Goal: Information Seeking & Learning: Learn about a topic

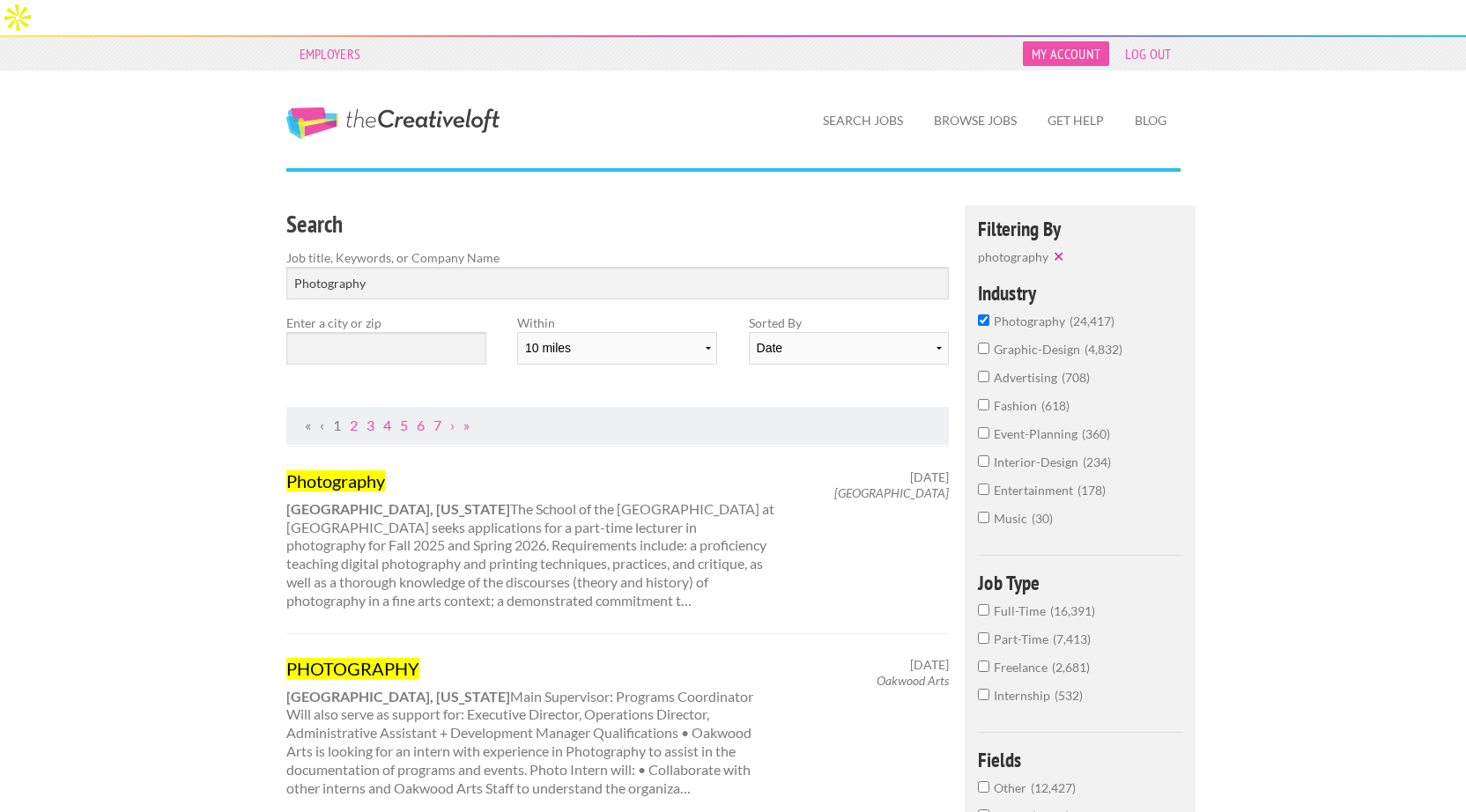
click at [1067, 42] on link "My Account" at bounding box center [1066, 54] width 86 height 25
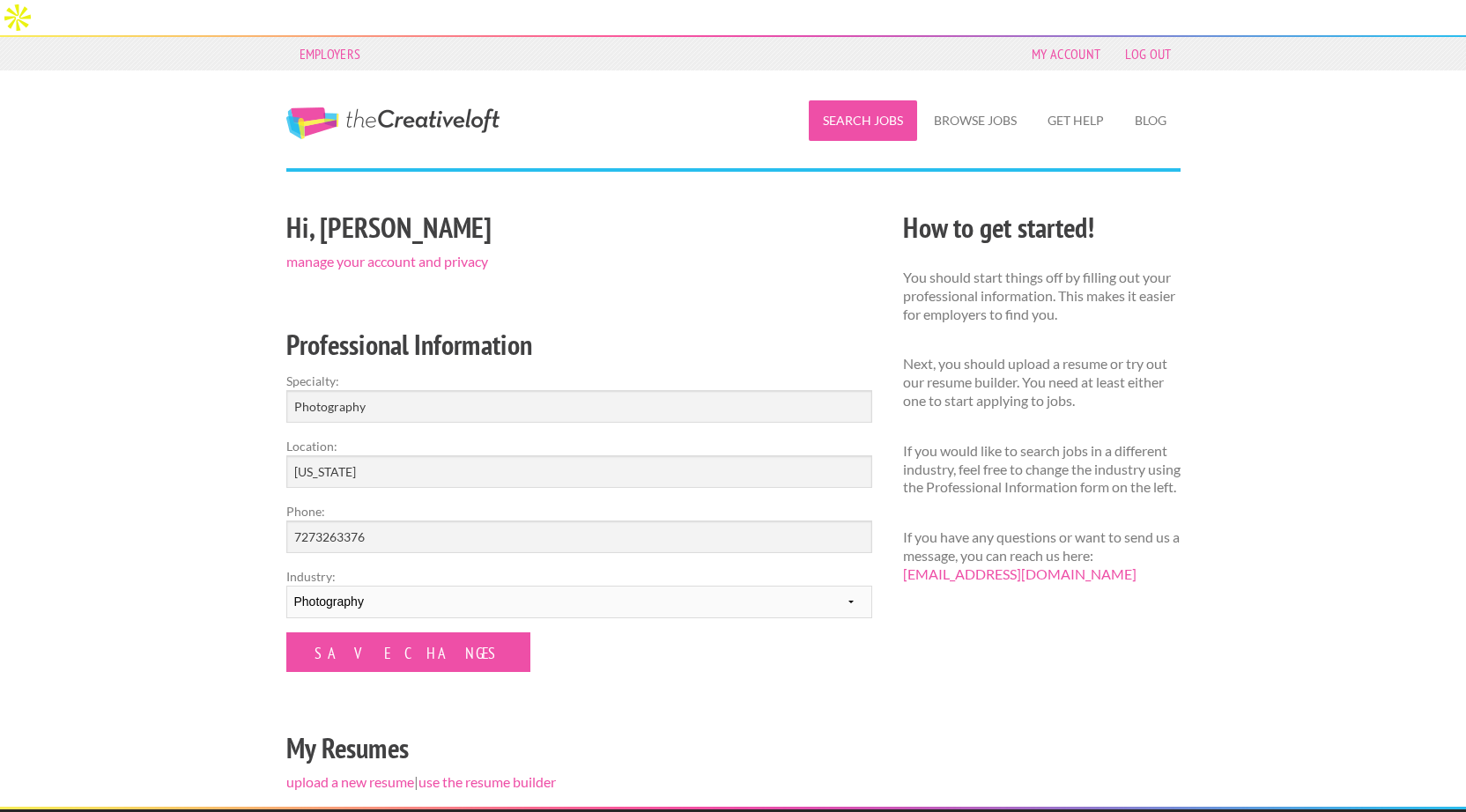
click at [875, 101] on link "Search Jobs" at bounding box center [863, 120] width 108 height 41
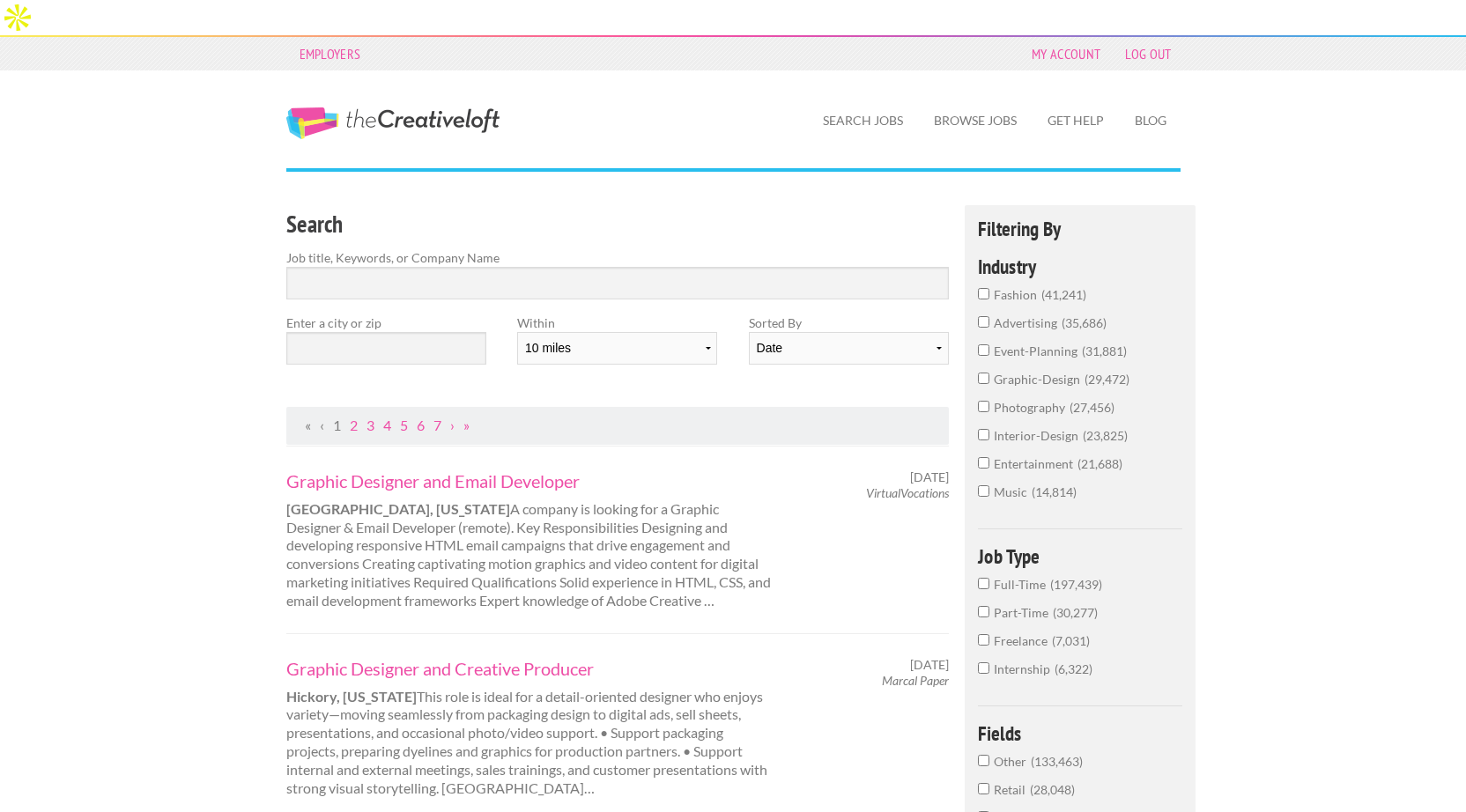
click at [1017, 400] on span "photography" at bounding box center [1031, 408] width 76 height 15
click at [990, 400] on input "photography 27,456" at bounding box center [984, 406] width 11 height 11
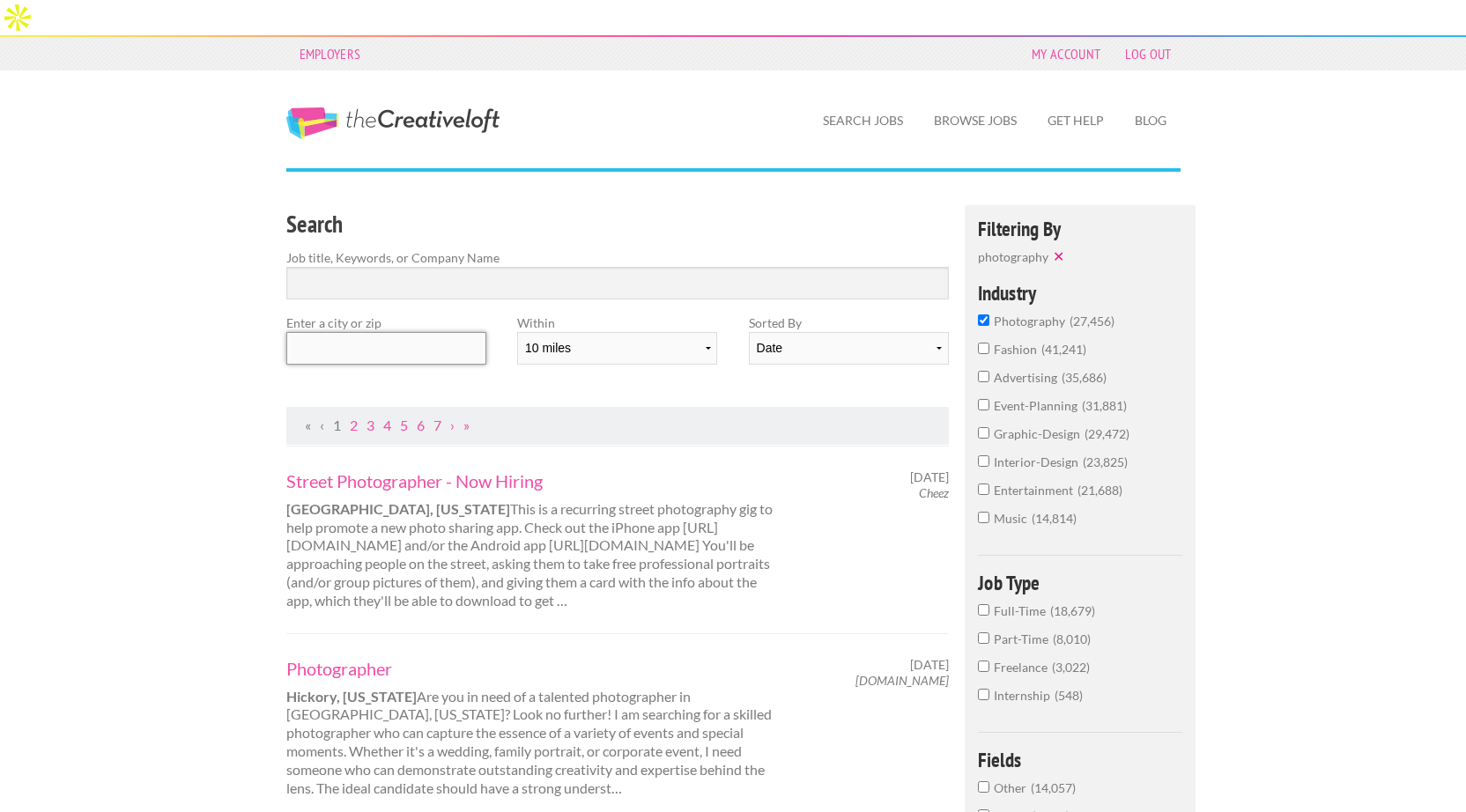
click at [354, 332] on input "text" at bounding box center [386, 348] width 200 height 32
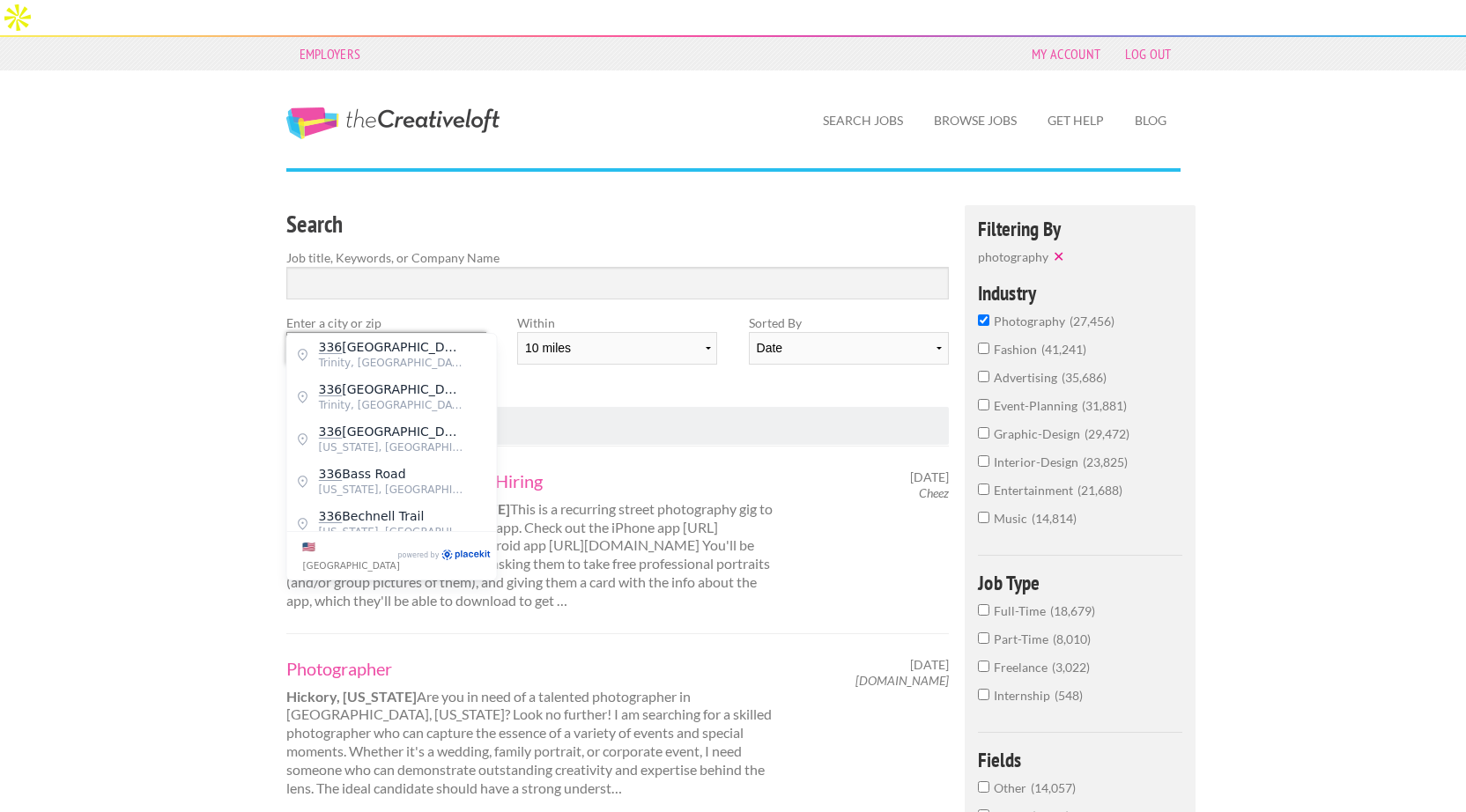
type input "3"
type input "[GEOGRAPHIC_DATA]"
click at [378, 384] on span "[GEOGRAPHIC_DATA]" at bounding box center [391, 389] width 144 height 16
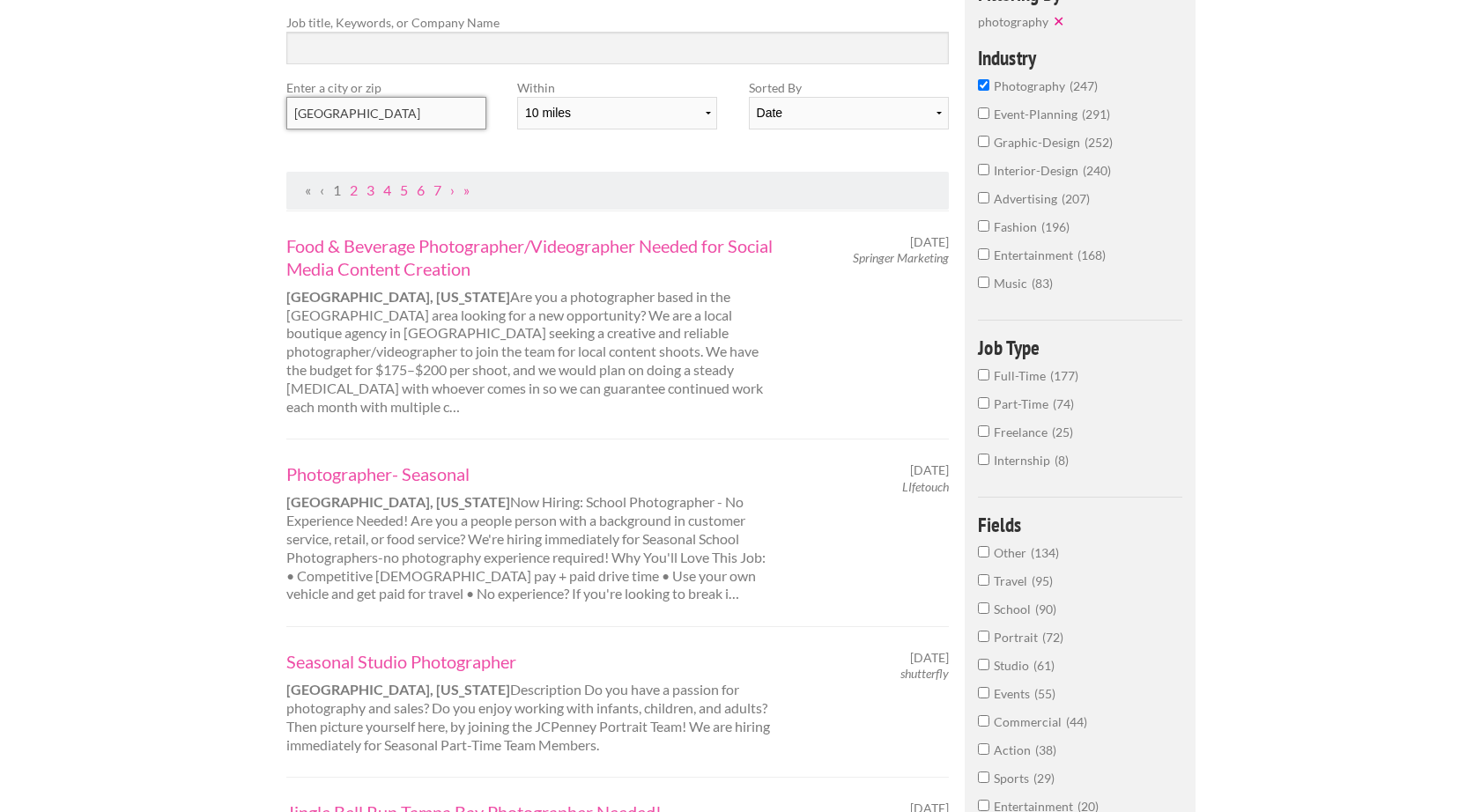
scroll to position [148, 0]
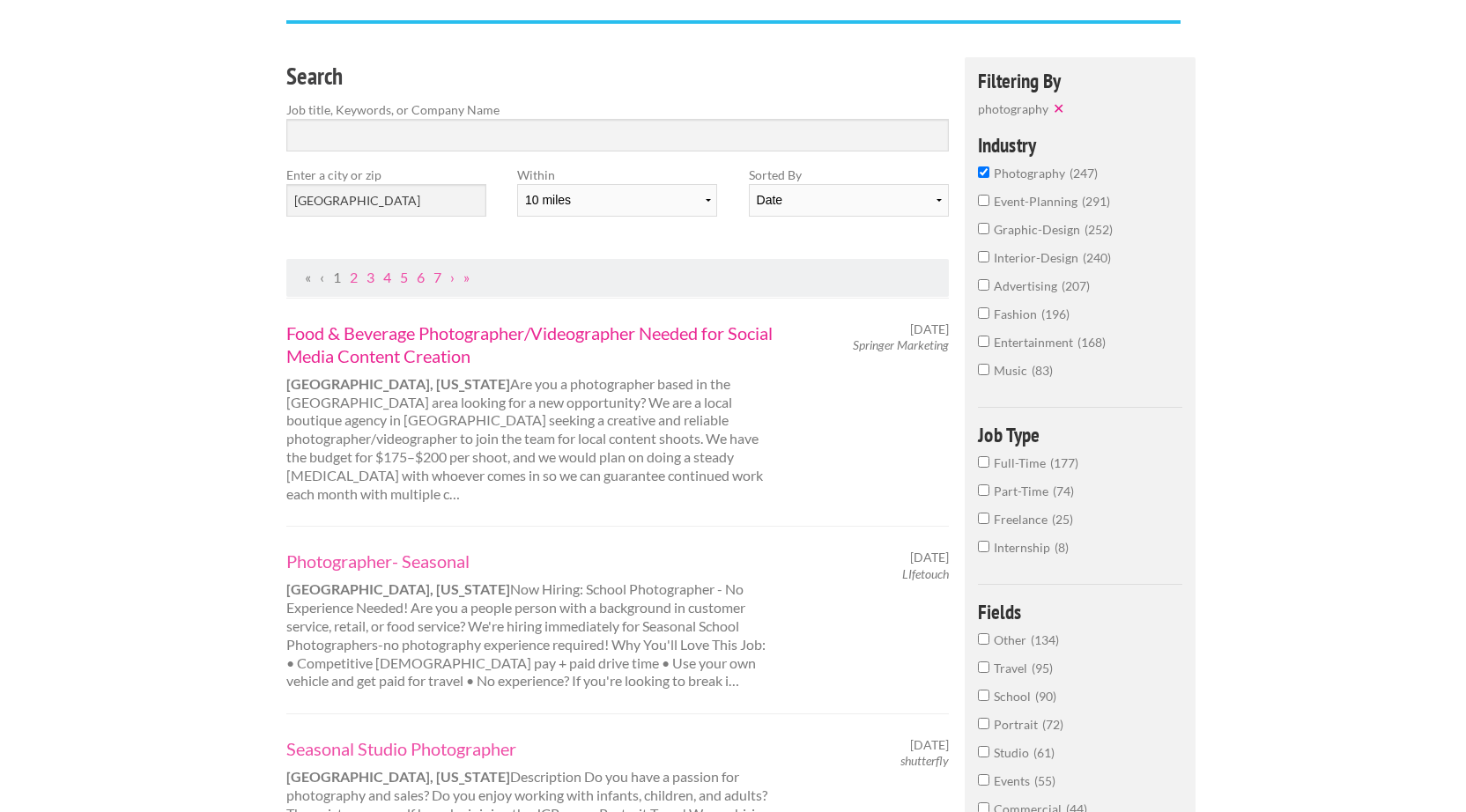
click at [471, 322] on link "Food & Beverage Photographer/Videographer Needed for Social Media Content Creat…" at bounding box center [531, 344] width 490 height 46
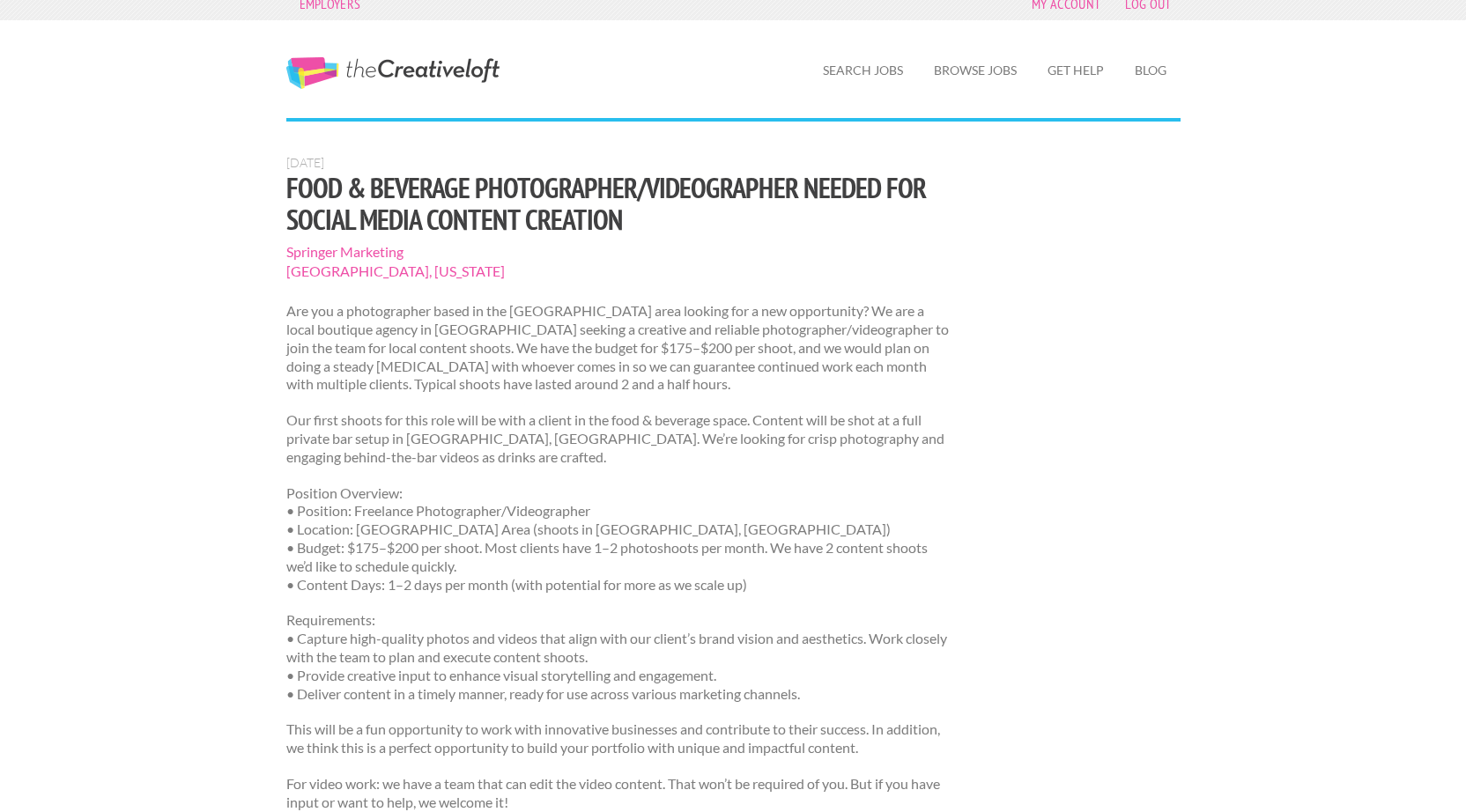
scroll to position [51, 0]
click at [387, 241] on span "Springer Marketing" at bounding box center [618, 250] width 663 height 19
drag, startPoint x: 417, startPoint y: 214, endPoint x: 289, endPoint y: 209, distance: 128.1
click at [288, 241] on span "Springer Marketing" at bounding box center [618, 250] width 663 height 19
copy span "Springer Marketing"
